Goal: Task Accomplishment & Management: Complete application form

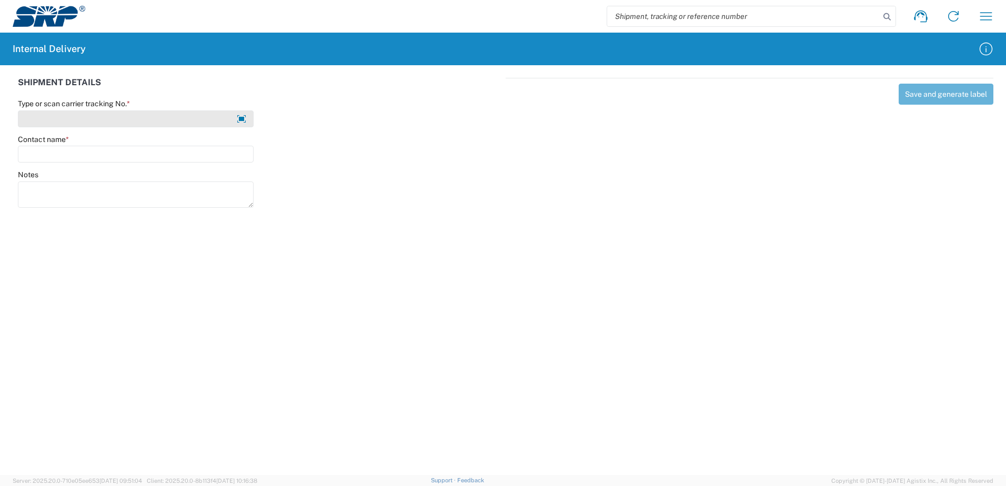
click at [105, 120] on input "Type or scan carrier tracking No. *" at bounding box center [136, 119] width 236 height 17
type input "2418900-005"
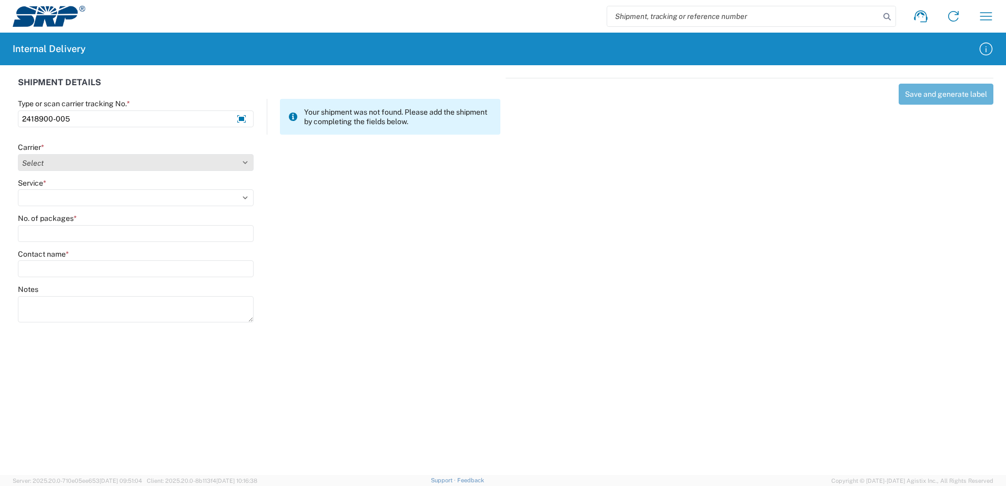
click at [72, 168] on select "Select Amazon Logistics ATI Trucking BC Dimerco Logistics Empire Southwest FedE…" at bounding box center [136, 162] width 236 height 17
select select "18714"
click at [18, 154] on select "Select Amazon Logistics ATI Trucking BC Dimerco Logistics Empire Southwest FedE…" at bounding box center [136, 162] width 236 height 17
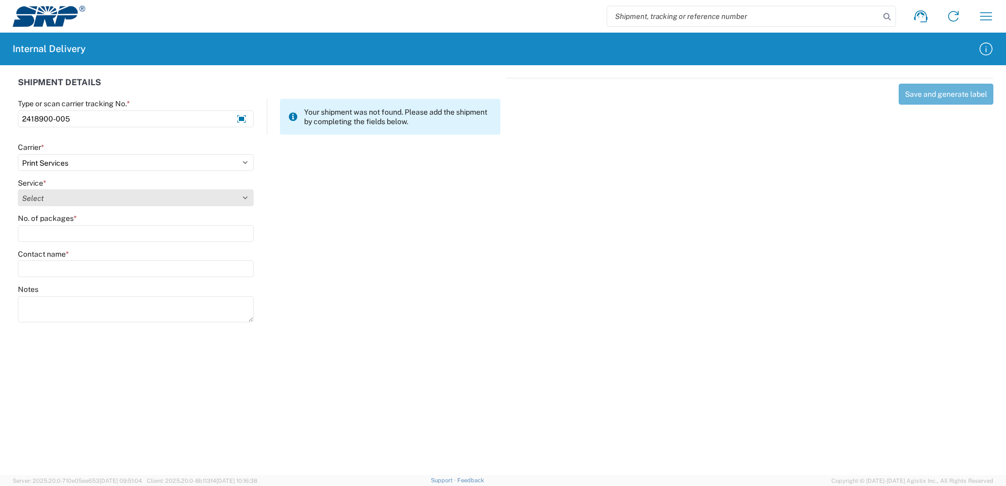
click at [67, 196] on select "Select Ground Inter-office" at bounding box center [136, 198] width 236 height 17
select select "35764"
click at [18, 190] on select "Select Ground Inter-office" at bounding box center [136, 198] width 236 height 17
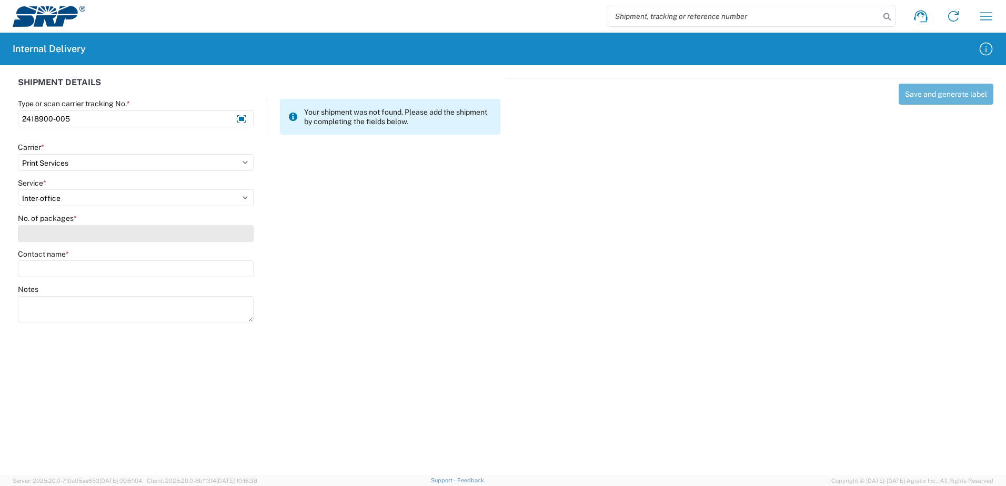
click at [58, 234] on input "No. of packages *" at bounding box center [136, 233] width 236 height 17
type input "1"
click at [61, 269] on input "Contact name *" at bounding box center [136, 269] width 236 height 17
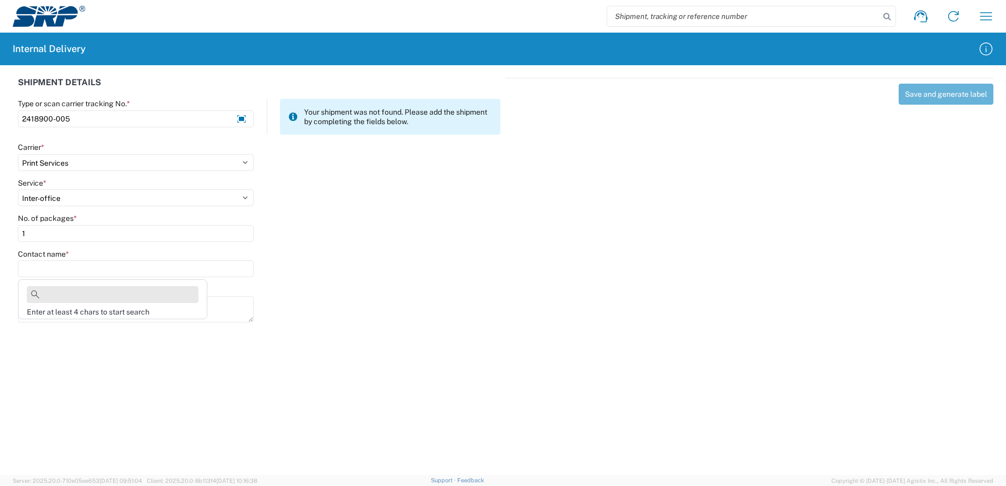
click at [77, 300] on input at bounding box center [113, 294] width 172 height 17
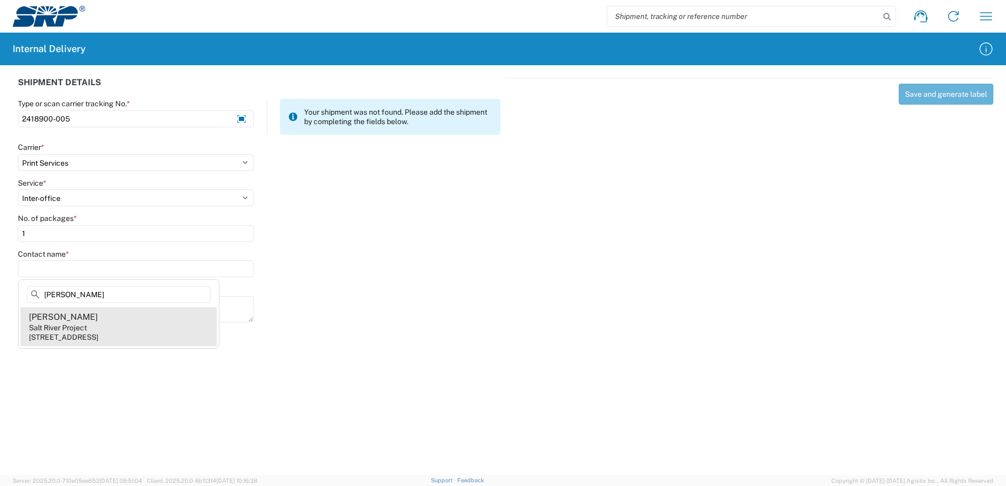
type input "[PERSON_NAME]"
click at [76, 331] on div "Salt River Project" at bounding box center [58, 327] width 58 height 9
type input "[PERSON_NAME]"
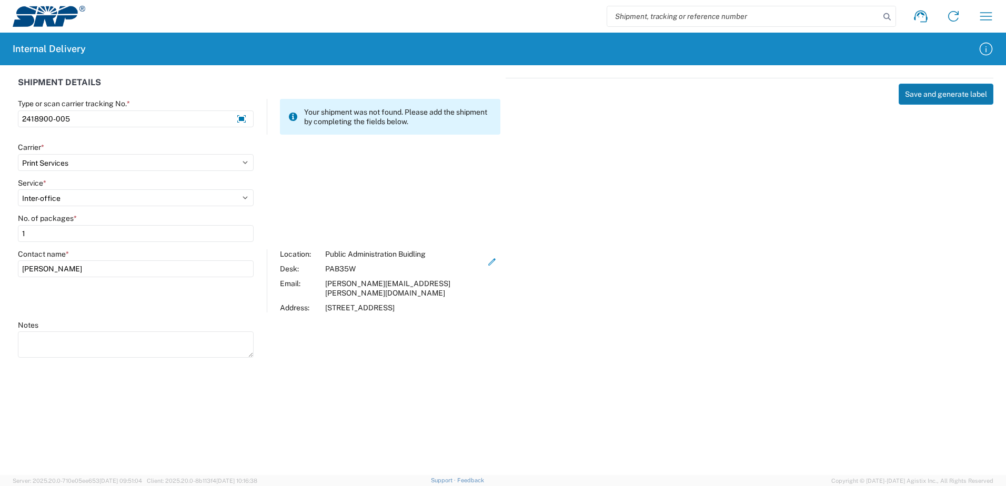
click at [935, 92] on button "Save and generate label" at bounding box center [946, 94] width 95 height 21
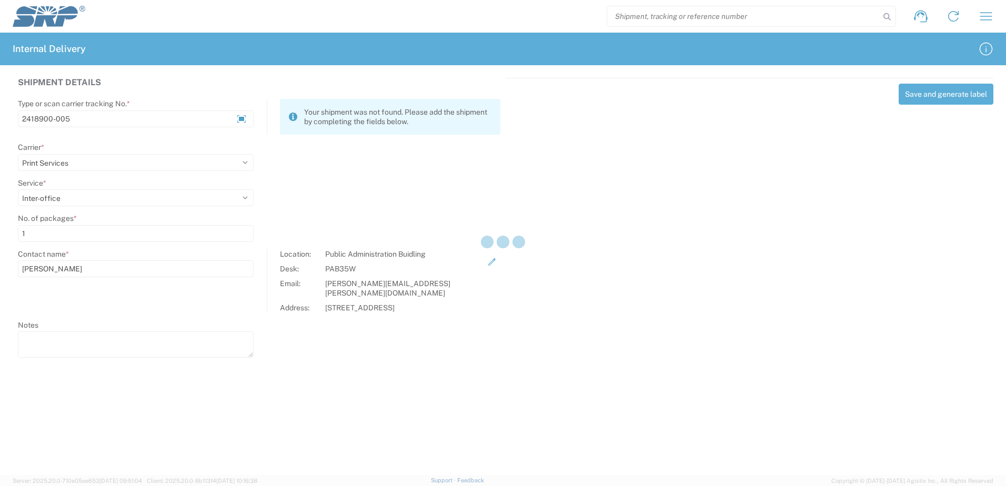
select select
